Goal: Task Accomplishment & Management: Manage account settings

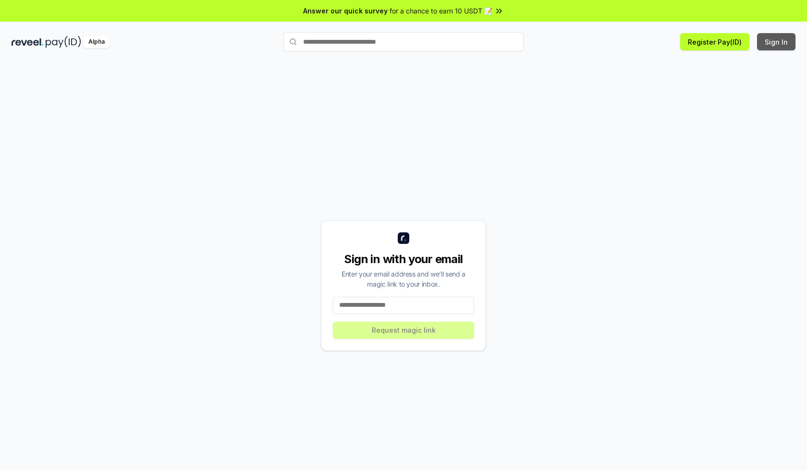
click at [777, 42] on button "Sign In" at bounding box center [776, 41] width 38 height 17
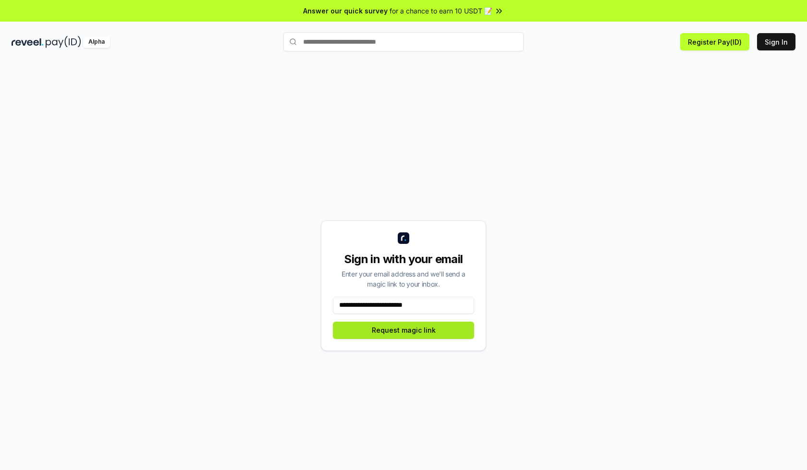
type input "**********"
click at [403, 330] on button "Request magic link" at bounding box center [403, 330] width 141 height 17
